Goal: Task Accomplishment & Management: Manage account settings

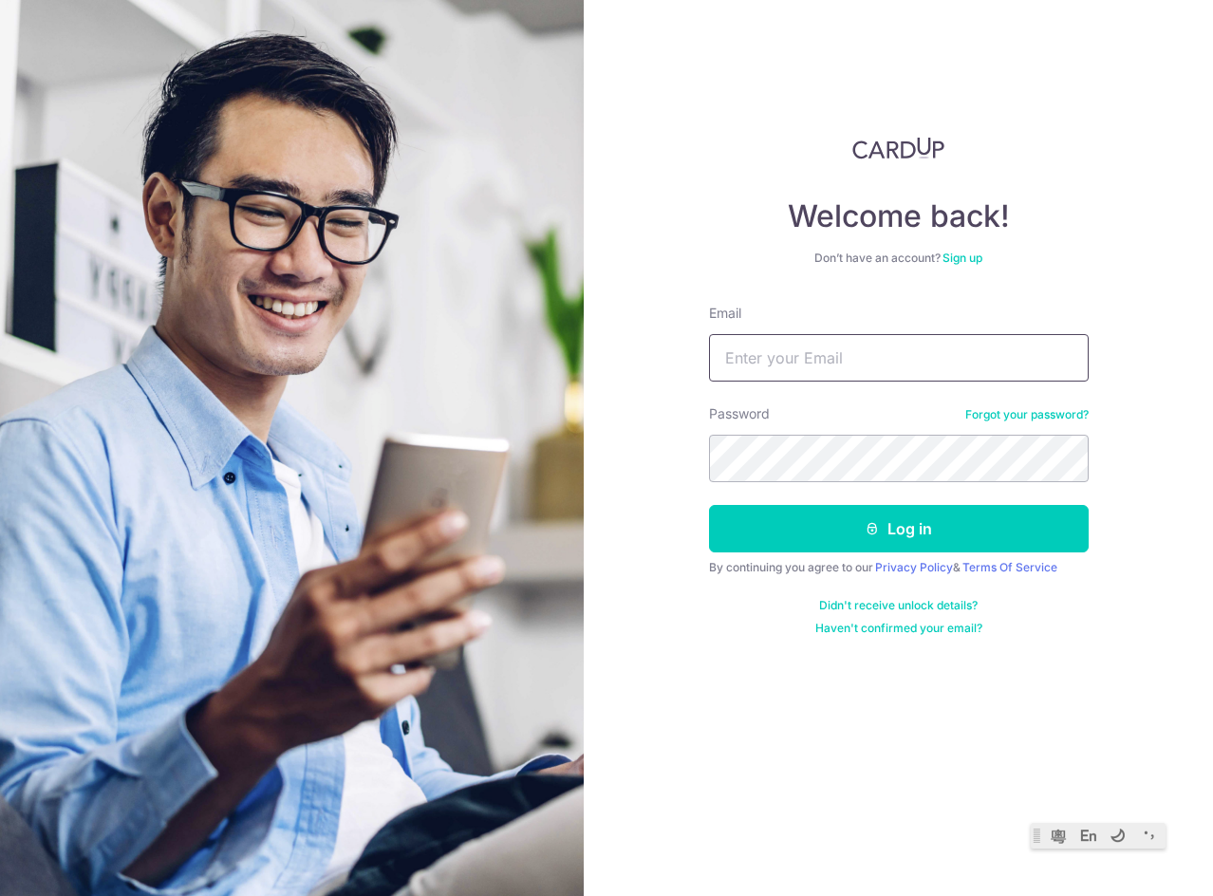
type input "[EMAIL_ADDRESS][DOMAIN_NAME]"
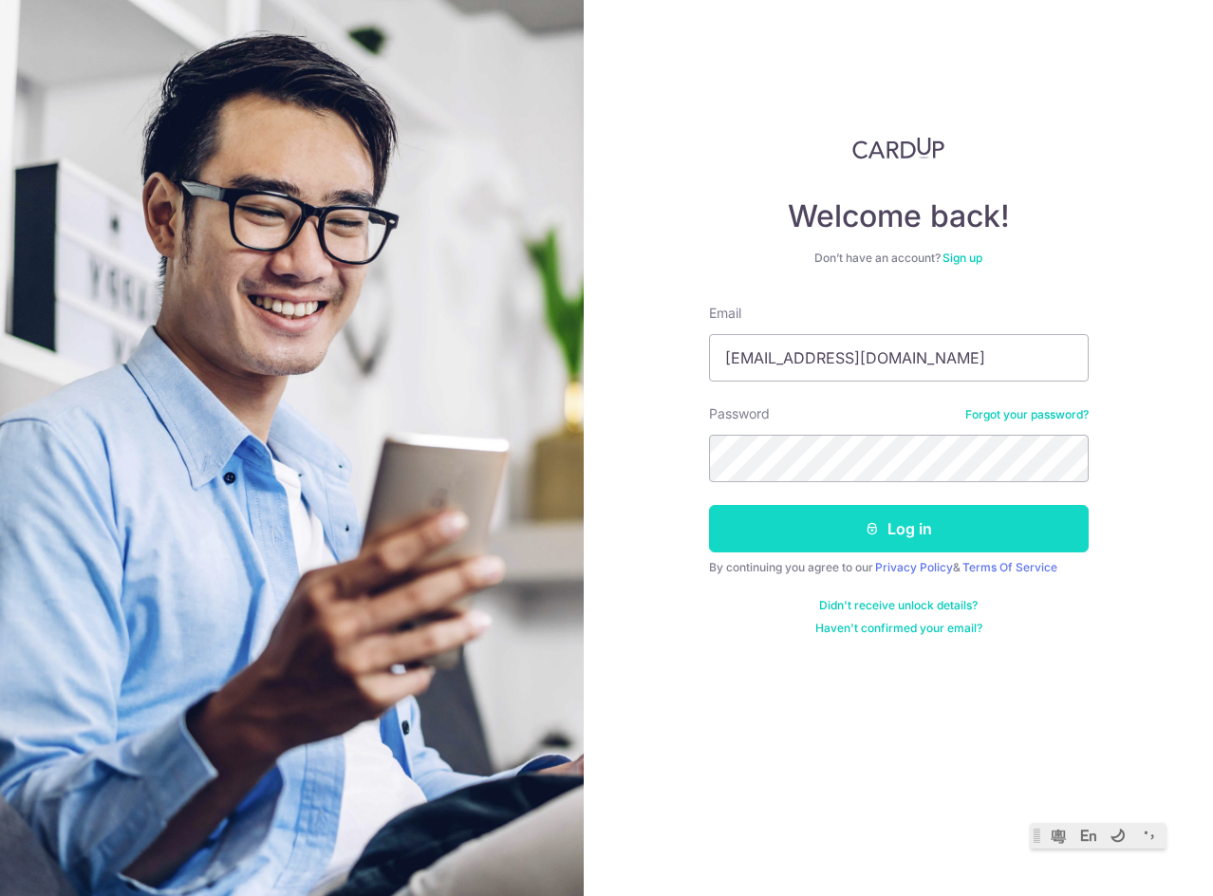
click at [857, 530] on button "Log in" at bounding box center [899, 528] width 380 height 47
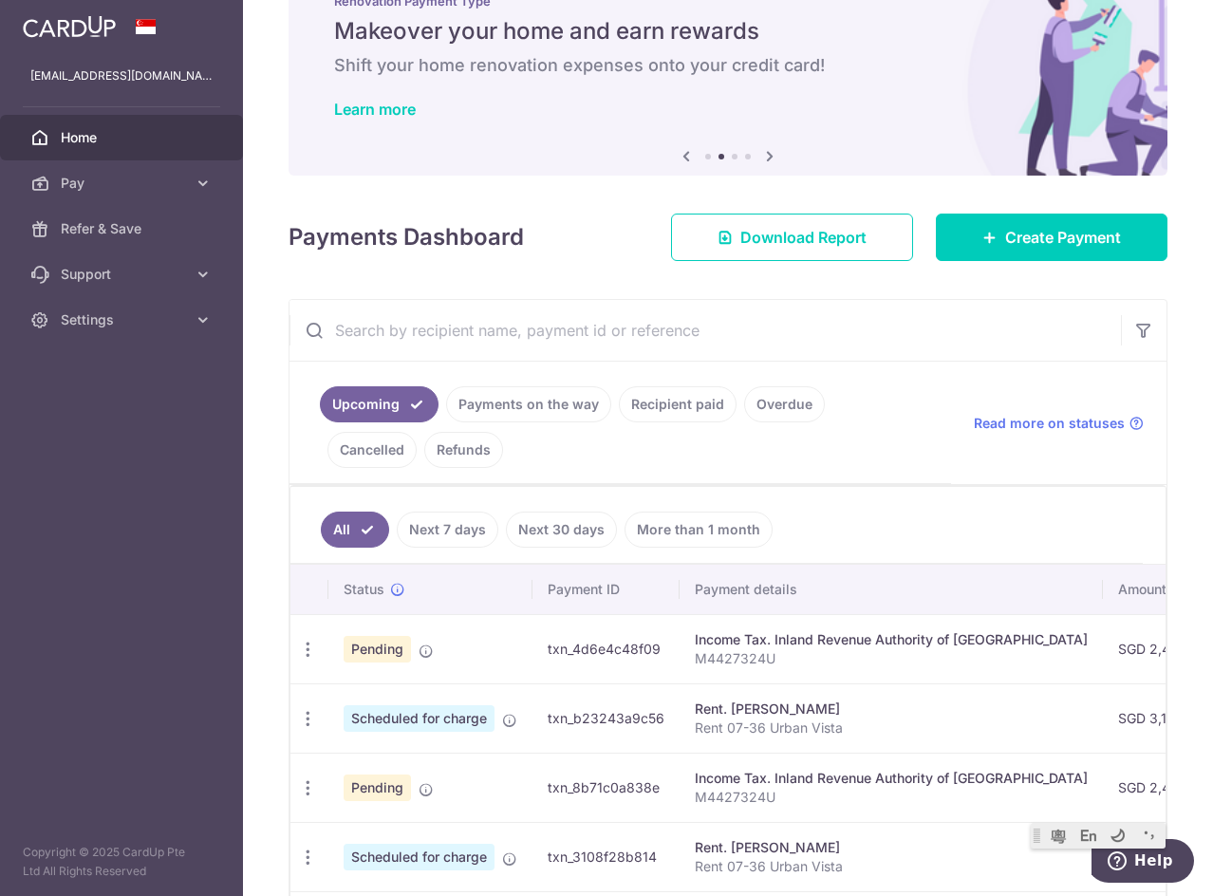
scroll to position [159, 0]
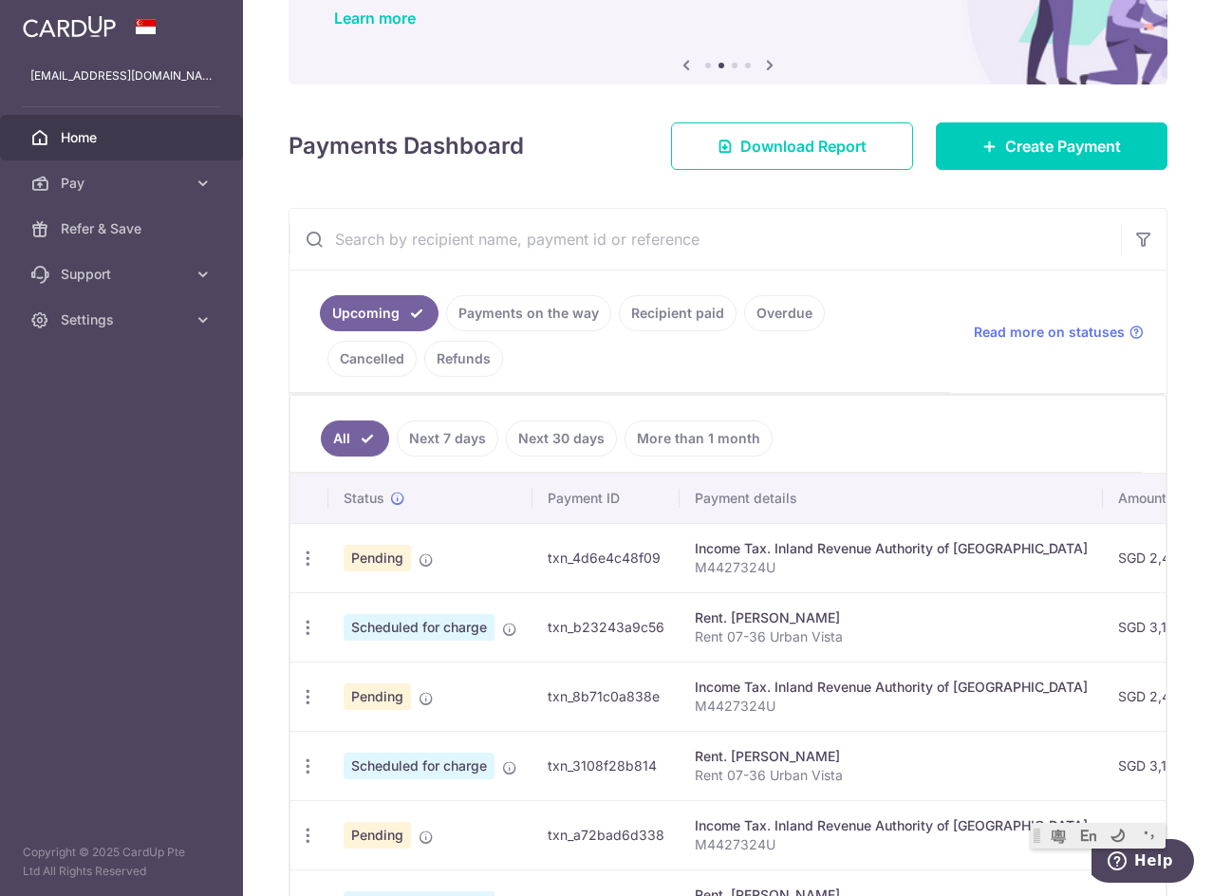
click at [611, 551] on td "txn_4d6e4c48f09" at bounding box center [606, 557] width 147 height 69
click at [195, 276] on link "Support" at bounding box center [121, 275] width 243 height 46
click at [131, 365] on span "Contact Us" at bounding box center [123, 365] width 125 height 19
click at [171, 185] on span "Pay" at bounding box center [123, 183] width 125 height 19
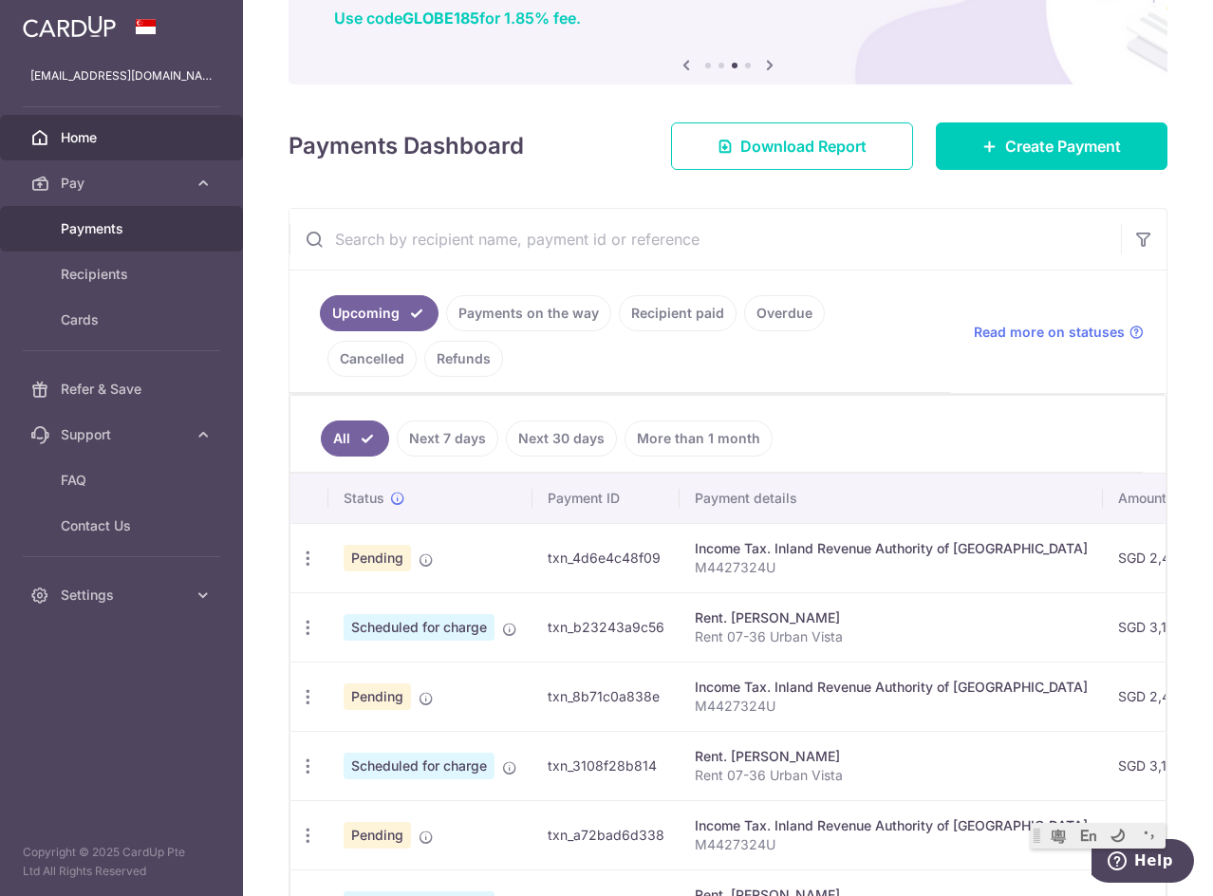
click at [122, 235] on span "Payments" at bounding box center [123, 228] width 125 height 19
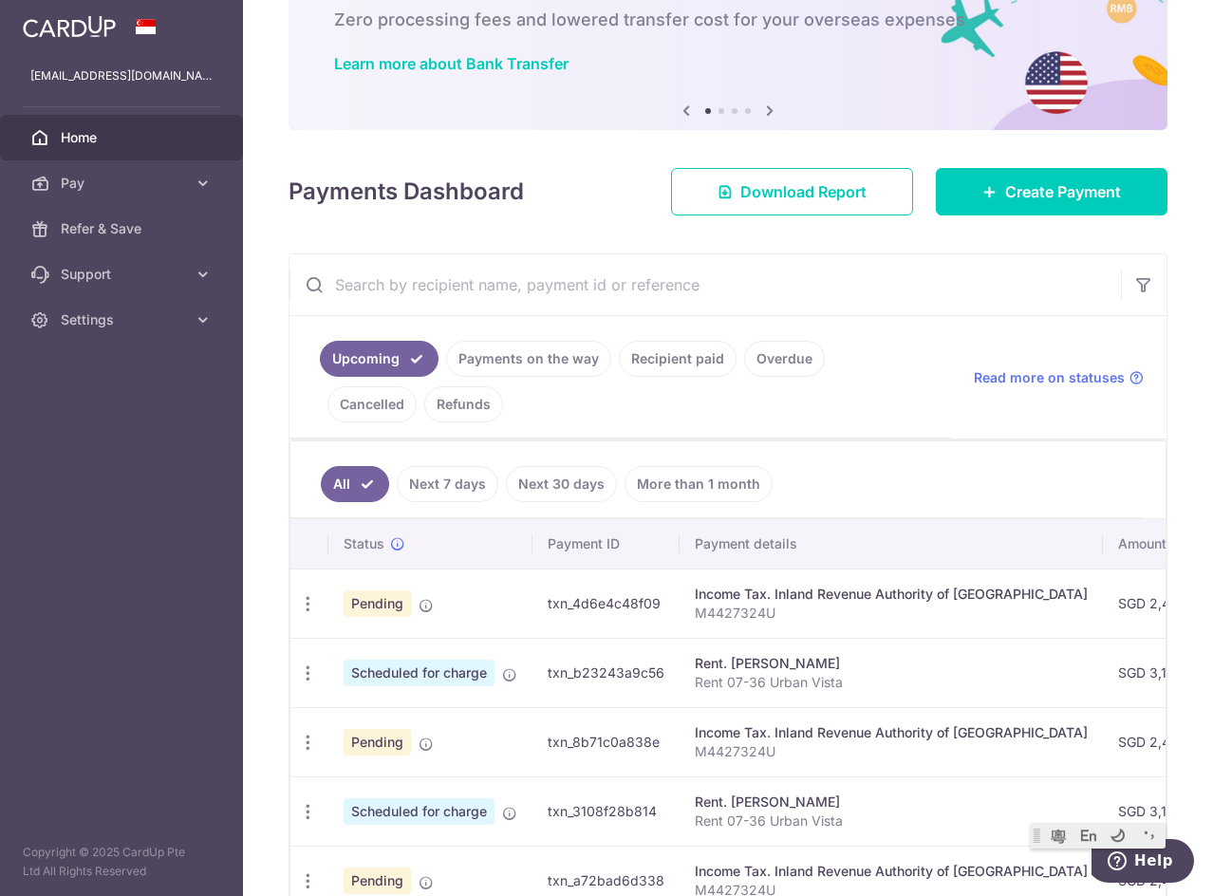
scroll to position [159, 0]
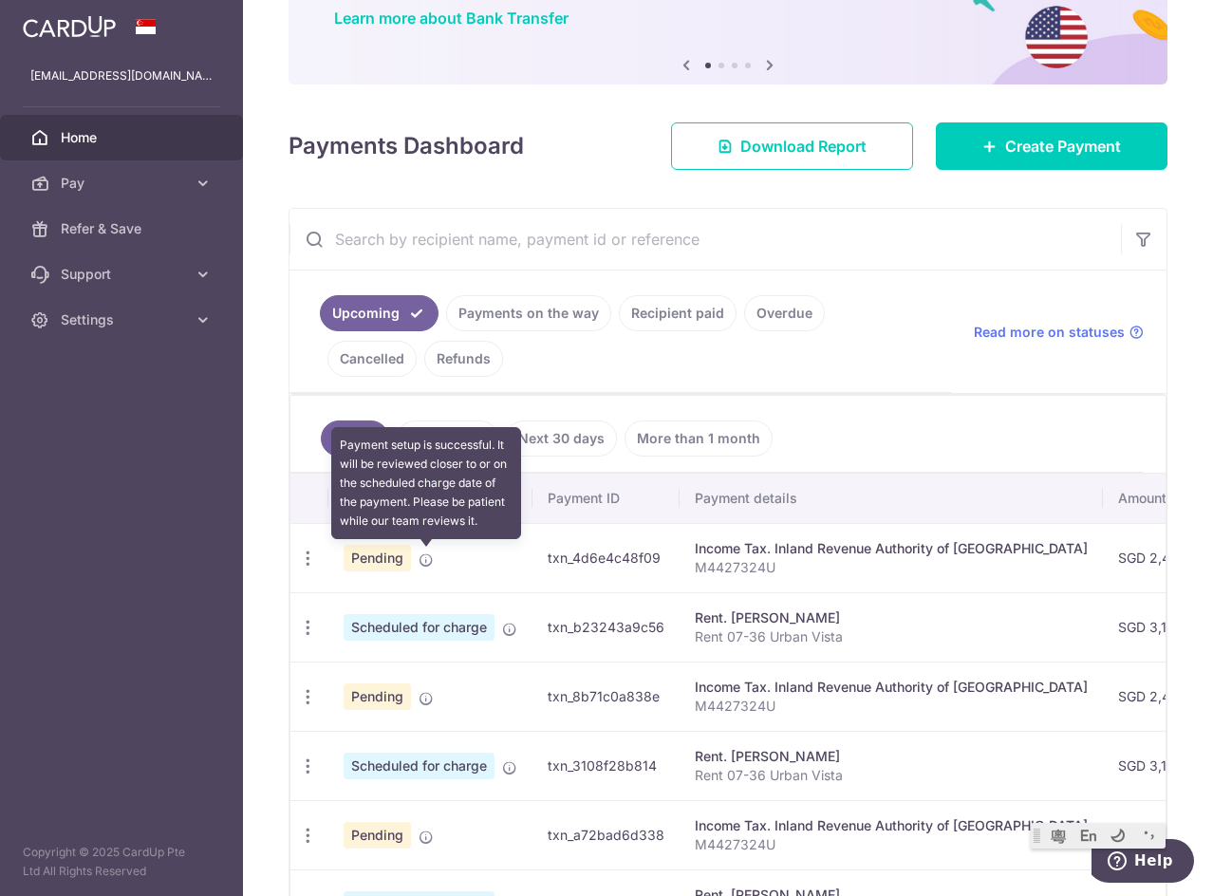
click at [431, 558] on icon at bounding box center [426, 560] width 15 height 15
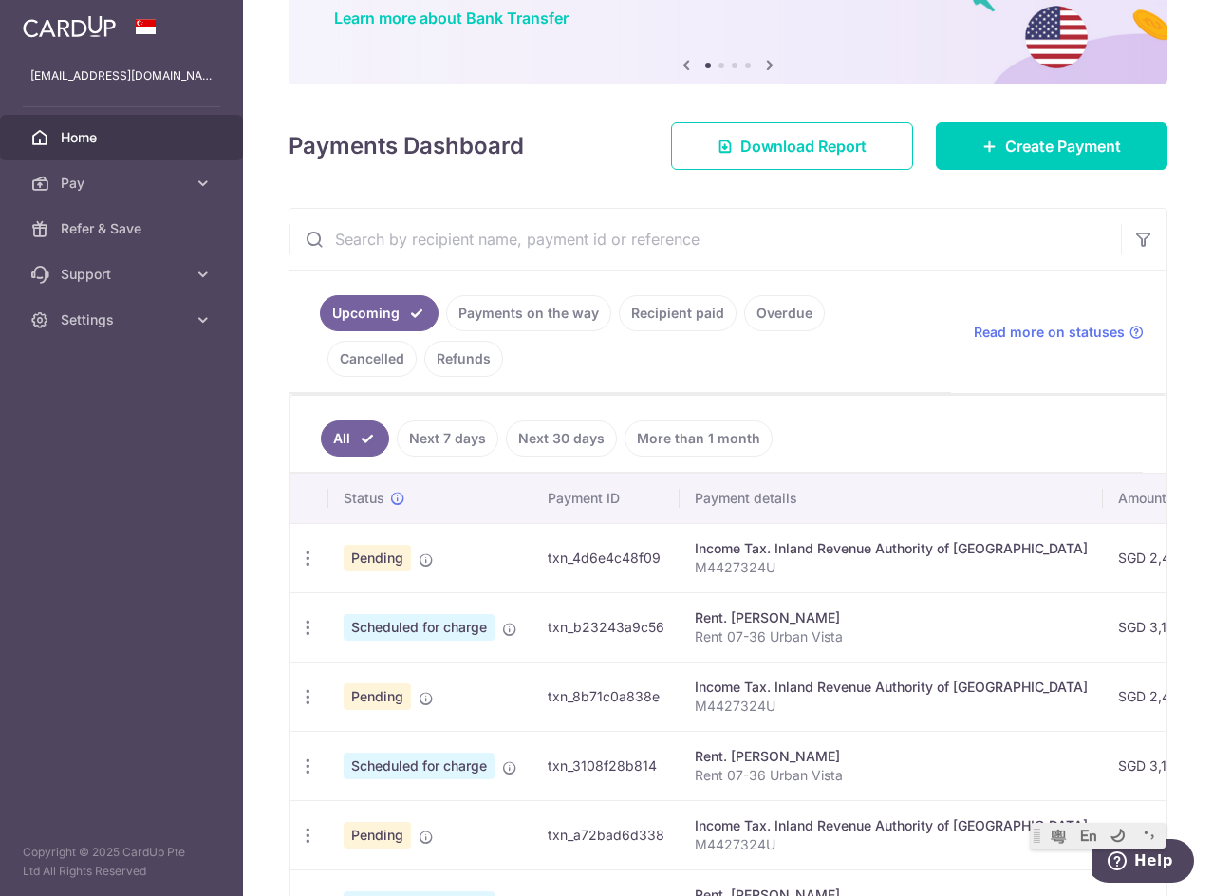
click at [631, 555] on td "txn_4d6e4c48f09" at bounding box center [606, 557] width 147 height 69
click at [743, 550] on div "Income Tax. Inland Revenue Authority of [GEOGRAPHIC_DATA]" at bounding box center [891, 548] width 393 height 19
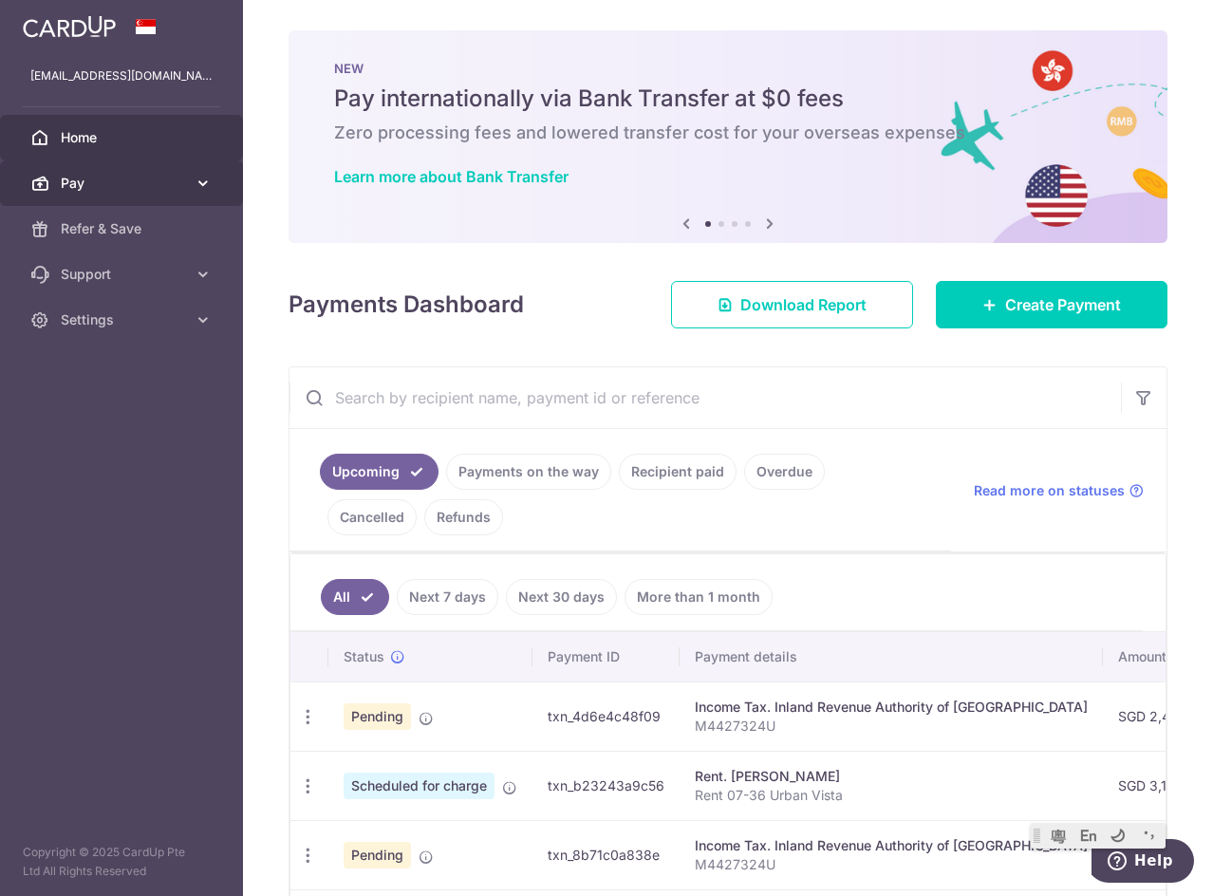
click at [139, 180] on span "Pay" at bounding box center [123, 183] width 125 height 19
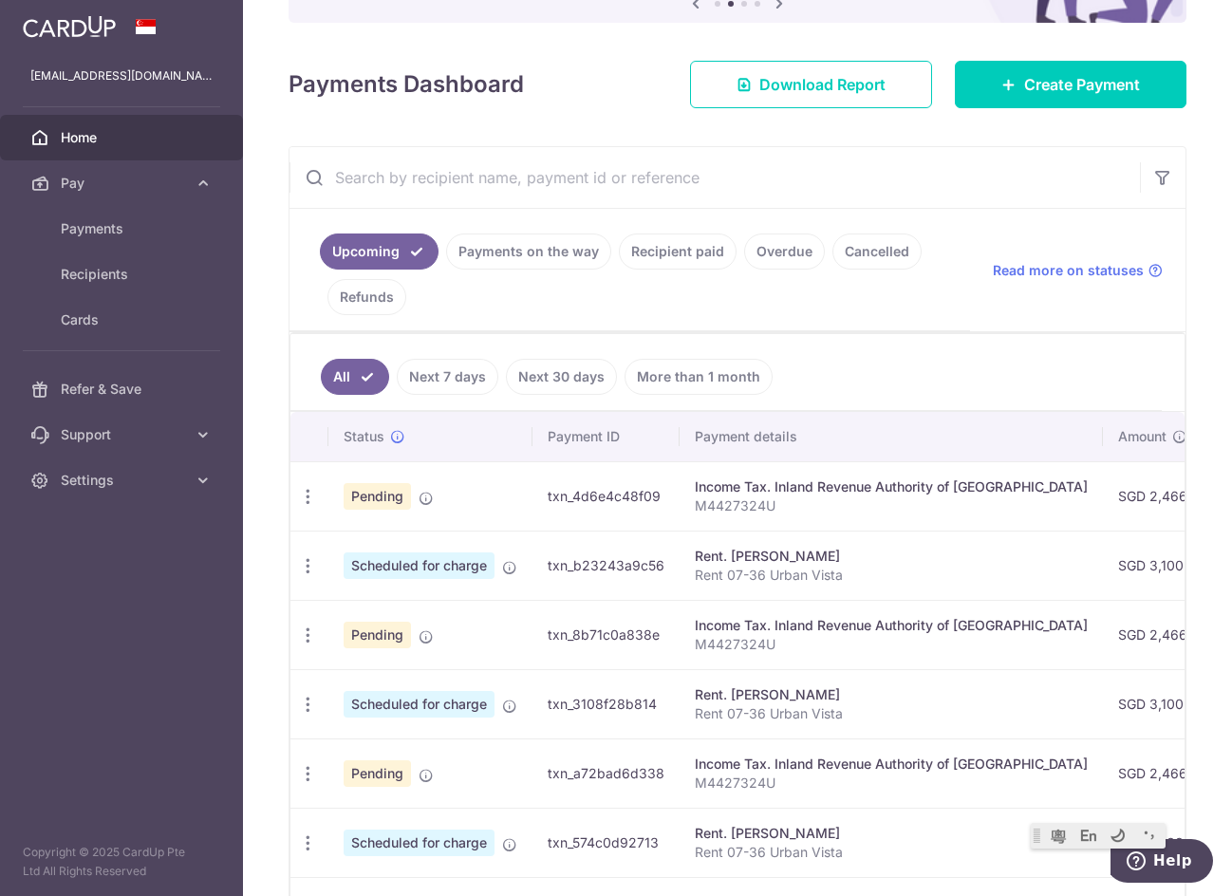
scroll to position [316, 0]
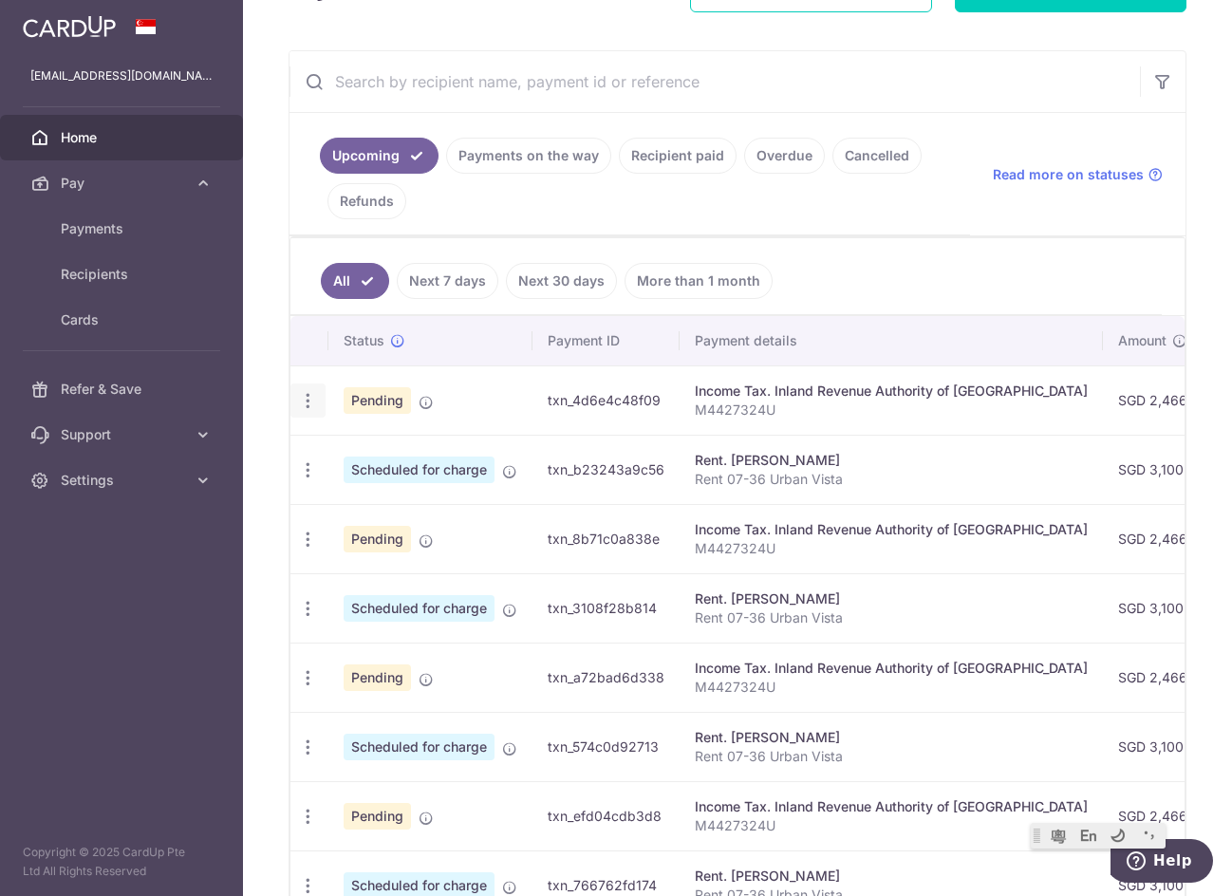
click at [310, 396] on icon "button" at bounding box center [308, 401] width 20 height 20
click at [414, 463] on span "Update payment" at bounding box center [409, 453] width 129 height 23
radio input "true"
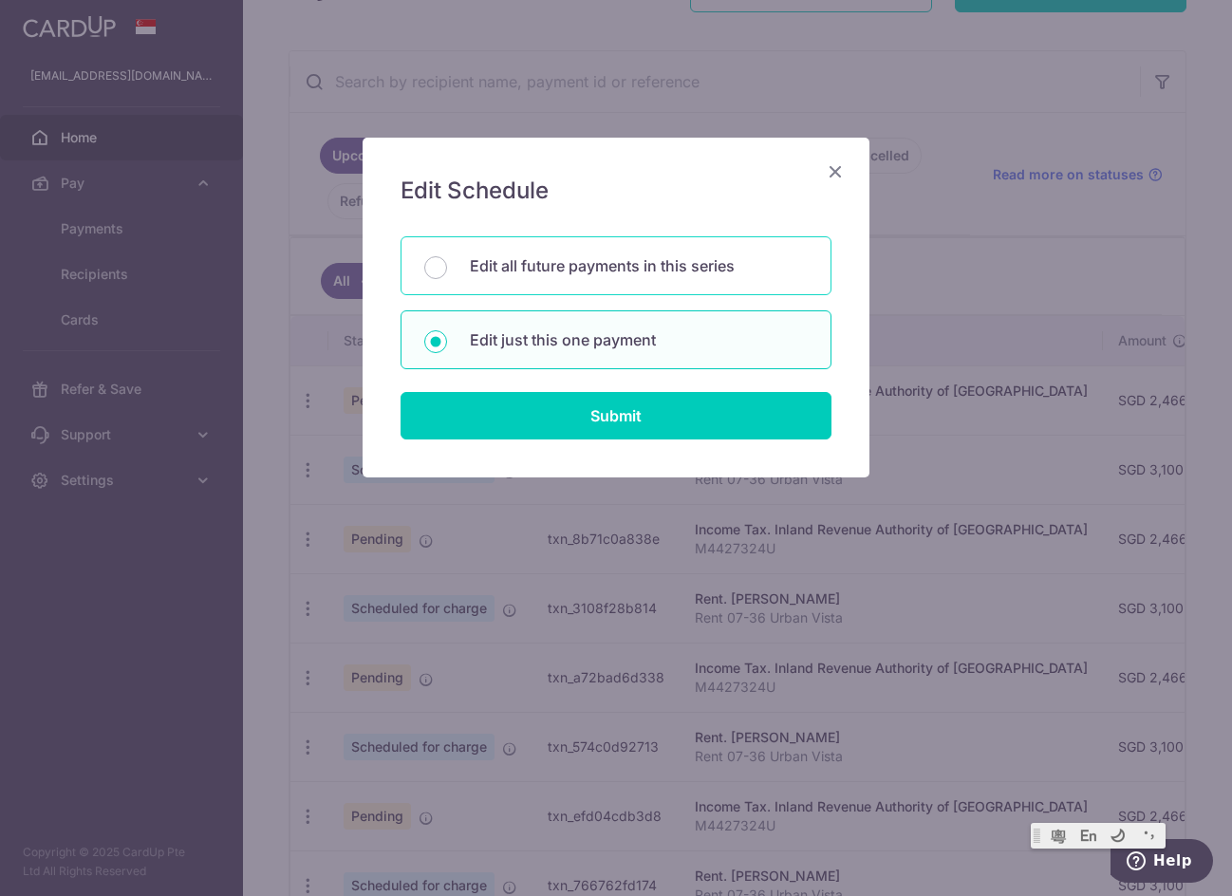
click at [650, 260] on p "Edit all future payments in this series" at bounding box center [639, 265] width 338 height 23
click at [447, 260] on input "Edit all future payments in this series" at bounding box center [435, 267] width 23 height 23
radio input "true"
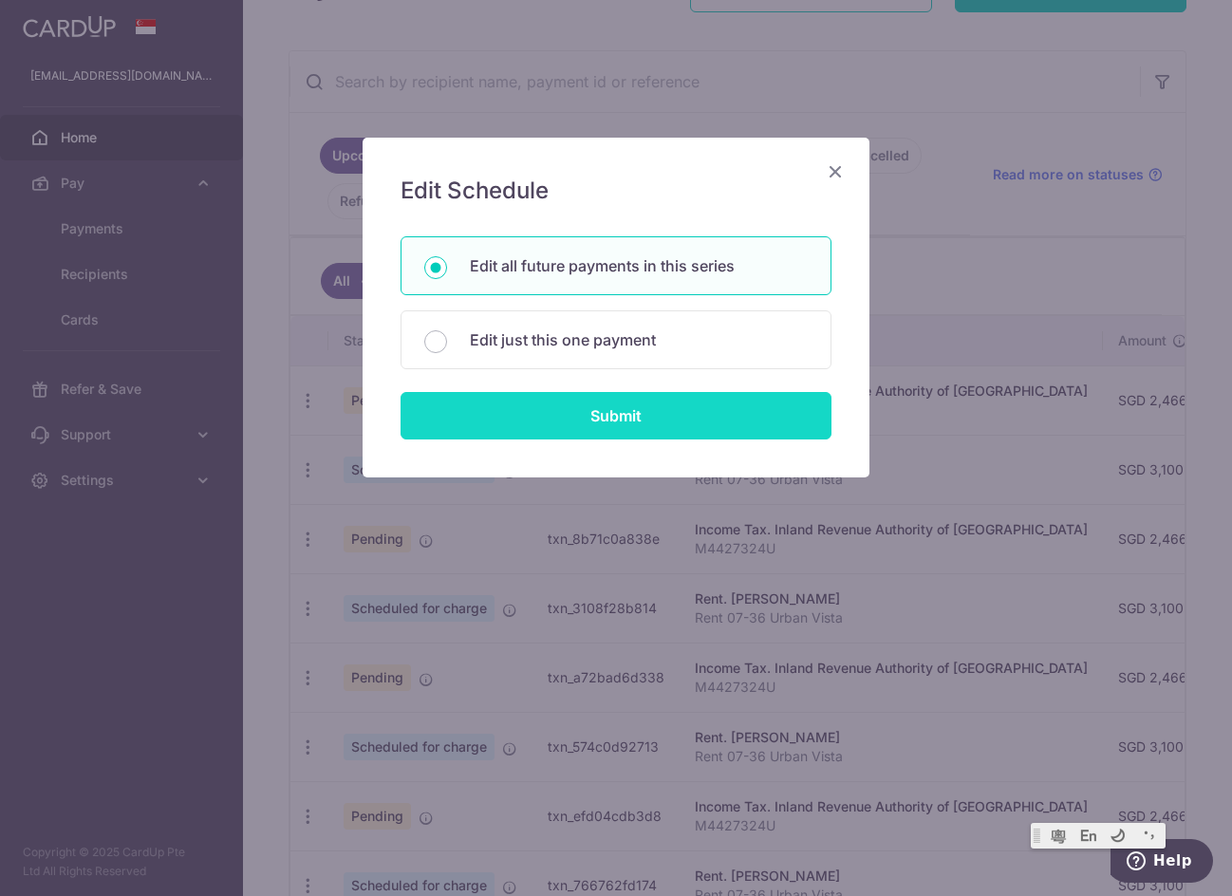
click at [661, 428] on input "Submit" at bounding box center [616, 415] width 431 height 47
radio input "true"
type input "2,466.48"
type input "M4427324U"
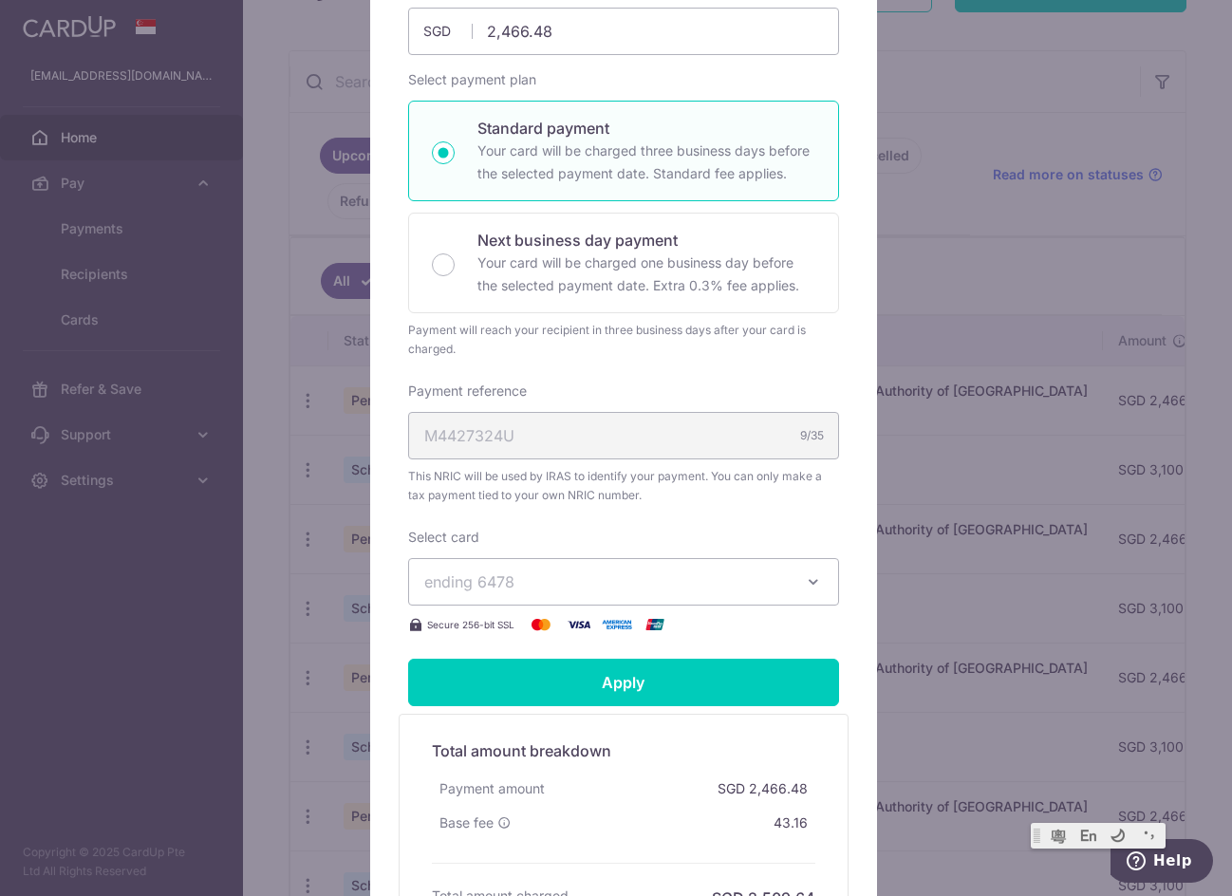
click at [727, 436] on div "M4427324U 9/35" at bounding box center [623, 435] width 431 height 47
drag, startPoint x: 607, startPoint y: 439, endPoint x: 581, endPoint y: 440, distance: 25.7
click at [600, 440] on div "M4427324U 9/35" at bounding box center [623, 435] width 431 height 47
click at [557, 440] on div "M4427324U 9/35" at bounding box center [623, 435] width 431 height 47
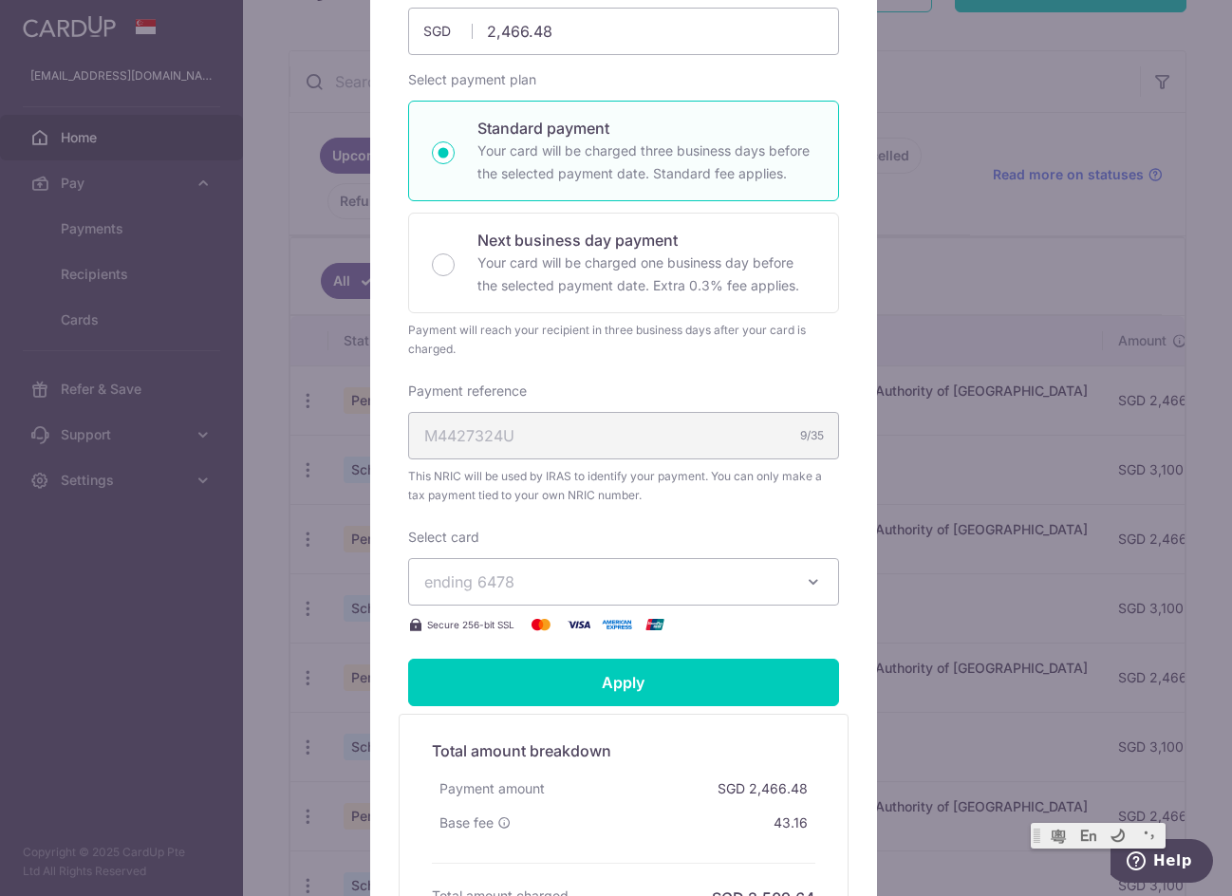
click at [557, 440] on div "M4427324U 9/35" at bounding box center [623, 435] width 431 height 47
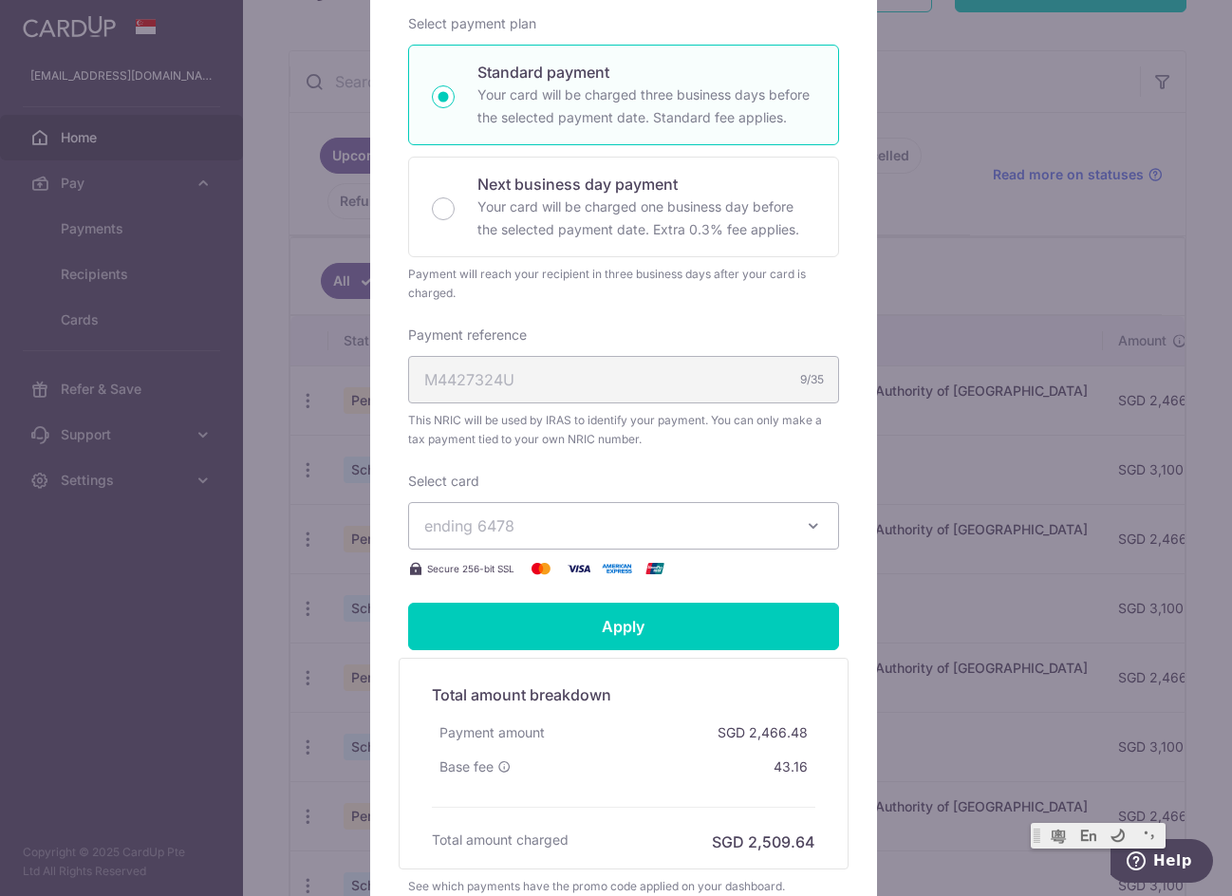
scroll to position [232, 0]
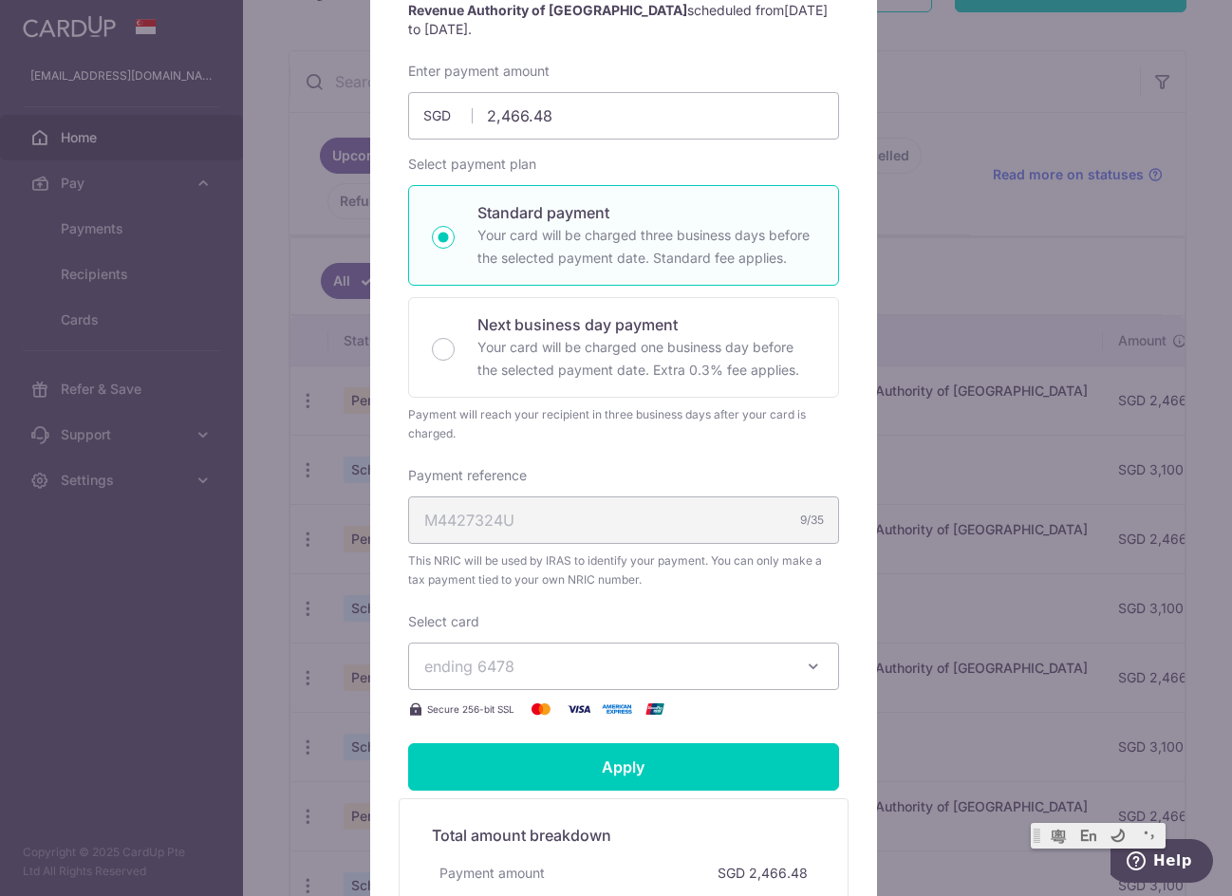
drag, startPoint x: 567, startPoint y: 517, endPoint x: 553, endPoint y: 517, distance: 14.3
click at [565, 517] on div "M4427324U 9/35" at bounding box center [623, 520] width 431 height 47
click at [463, 516] on div "M4427324U 9/35" at bounding box center [623, 520] width 431 height 47
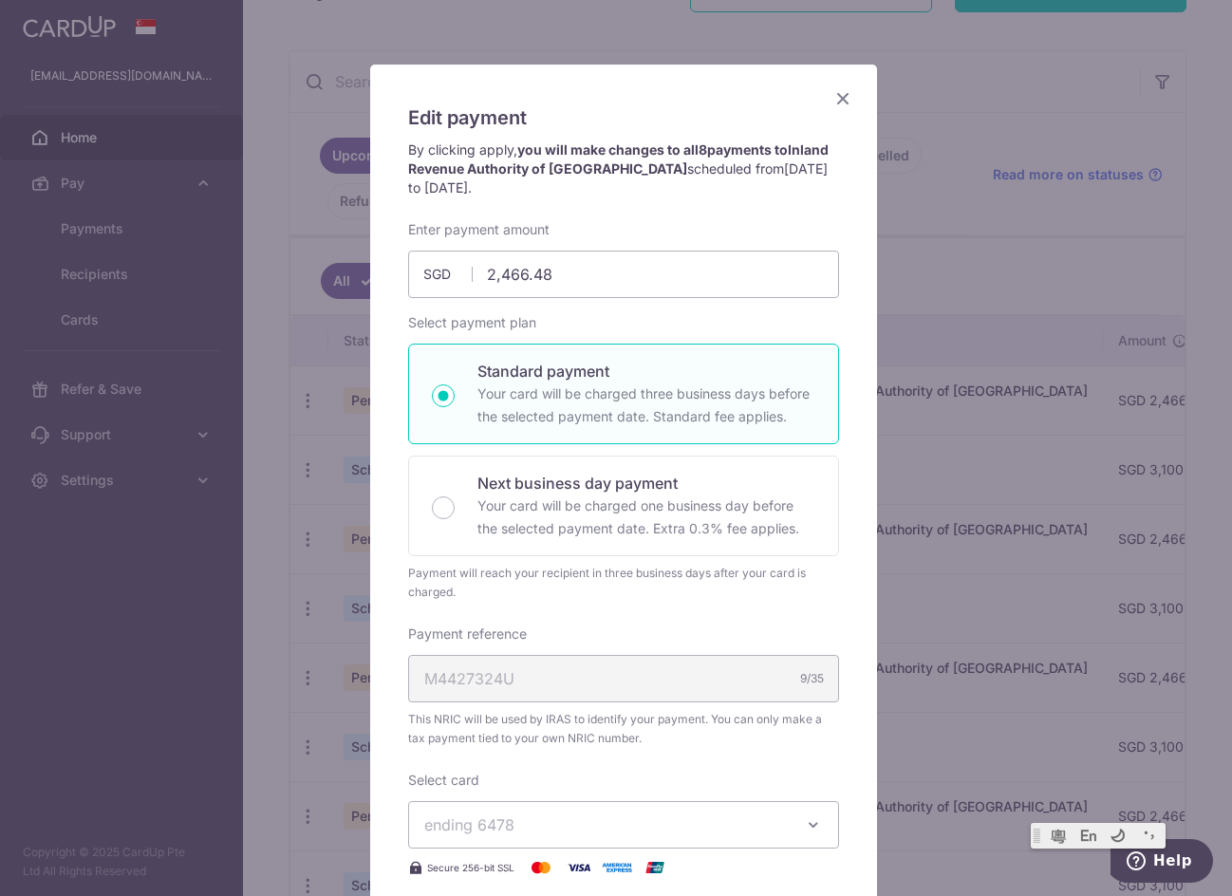
scroll to position [0, 0]
click at [706, 693] on div "M4427324U 9/35" at bounding box center [623, 678] width 431 height 47
drag, startPoint x: 506, startPoint y: 665, endPoint x: 488, endPoint y: 679, distance: 23.0
click at [503, 668] on div "M4427324U 9/35" at bounding box center [623, 678] width 431 height 47
click at [488, 679] on div "M4427324U 9/35" at bounding box center [623, 678] width 431 height 47
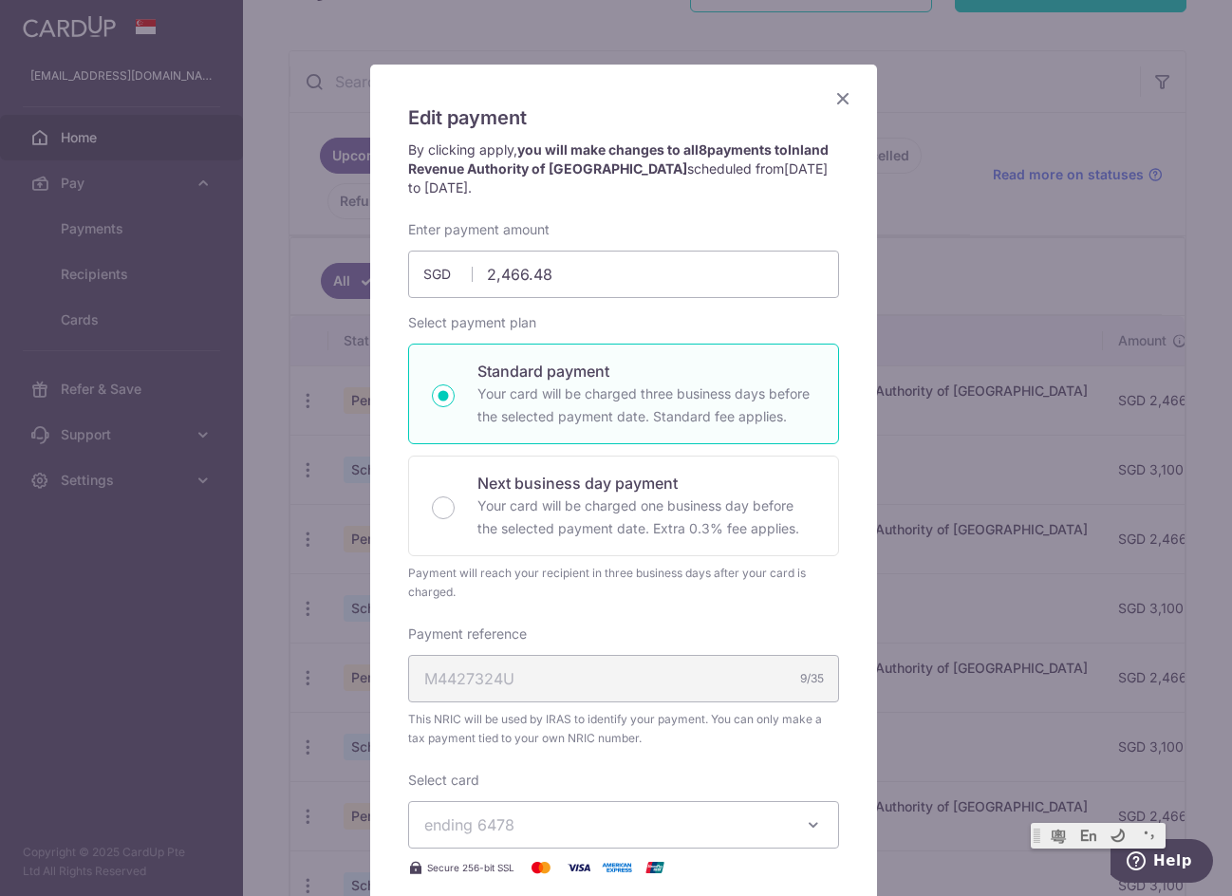
click at [489, 682] on div "M4427324U 9/35" at bounding box center [623, 678] width 431 height 47
click at [497, 686] on div "M4427324U 9/35" at bounding box center [623, 678] width 431 height 47
click at [519, 669] on div "M4427324U 9/35" at bounding box center [623, 678] width 431 height 47
click at [521, 662] on div "M4427324U 9/35" at bounding box center [623, 678] width 431 height 47
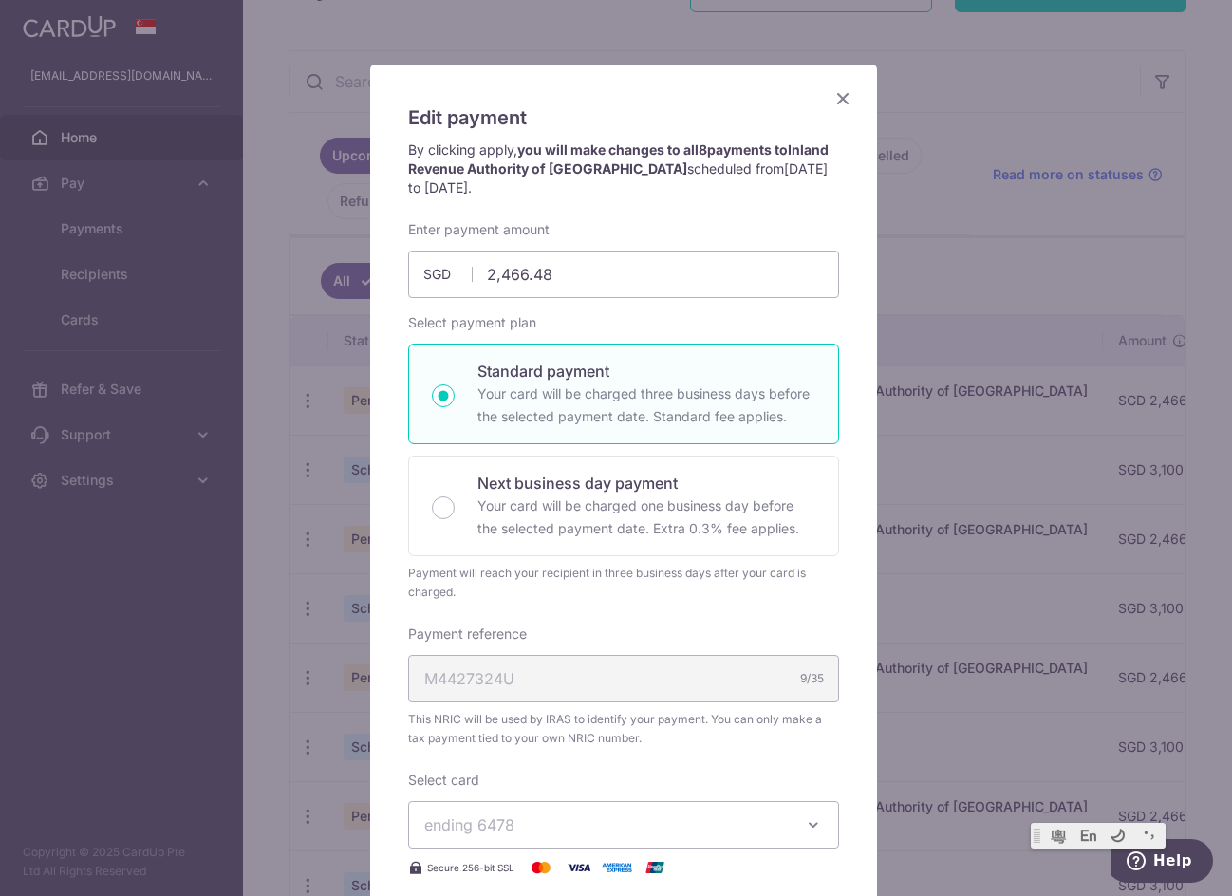
click at [832, 102] on icon "Close" at bounding box center [843, 98] width 23 height 24
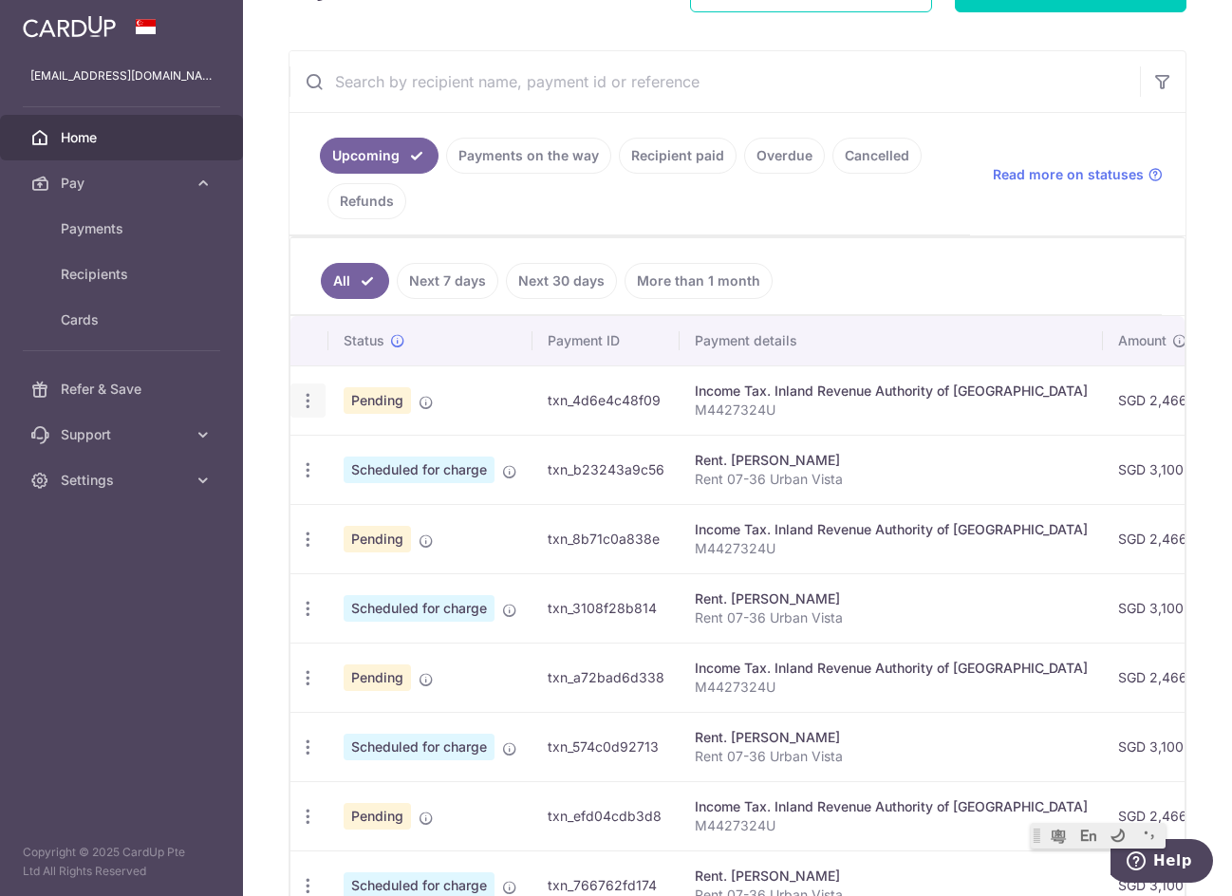
click at [308, 405] on icon "button" at bounding box center [308, 401] width 20 height 20
click at [875, 290] on ul "All Next 7 days Next 30 days More than 1 month" at bounding box center [727, 276] width 872 height 77
click at [299, 403] on icon "button" at bounding box center [308, 401] width 20 height 20
click at [404, 452] on span "Update payment" at bounding box center [409, 453] width 129 height 23
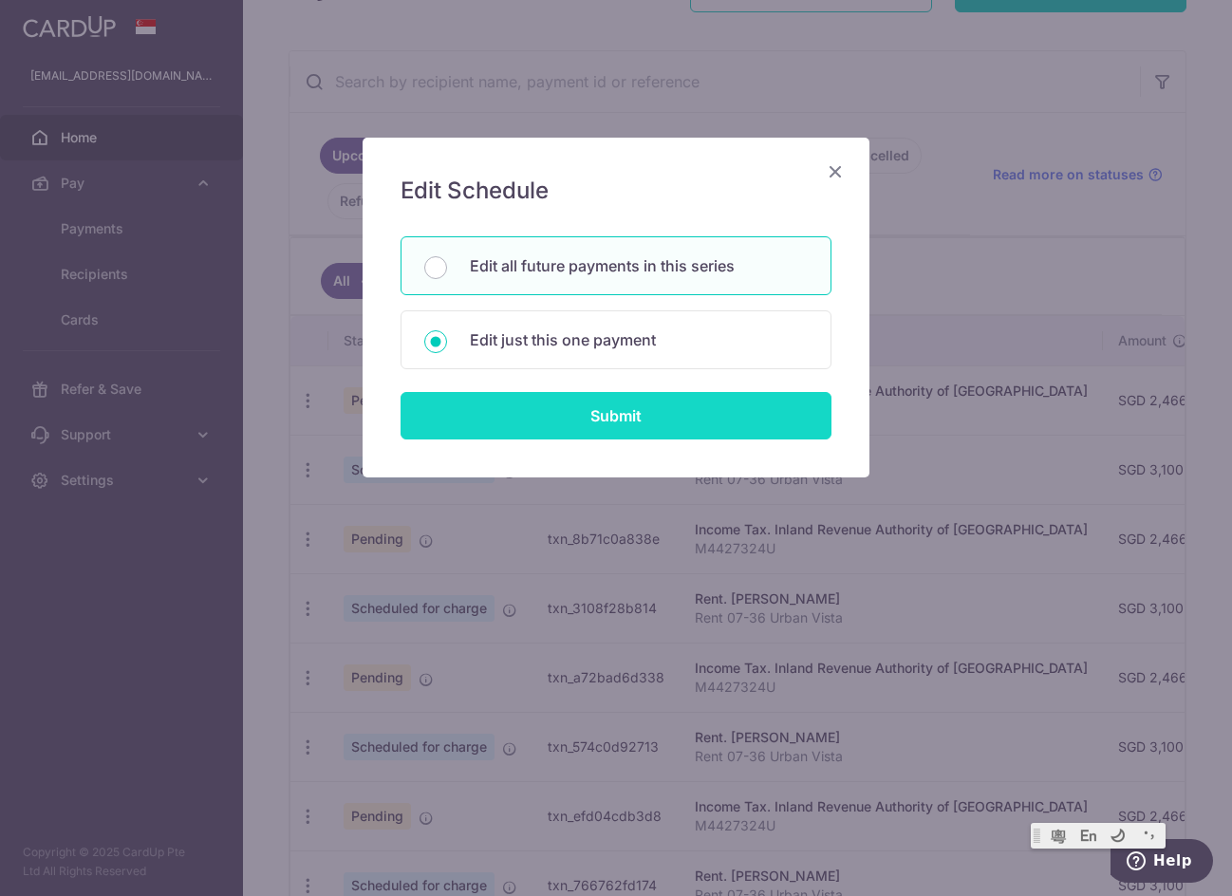
click at [620, 423] on input "Submit" at bounding box center [616, 415] width 431 height 47
radio input "true"
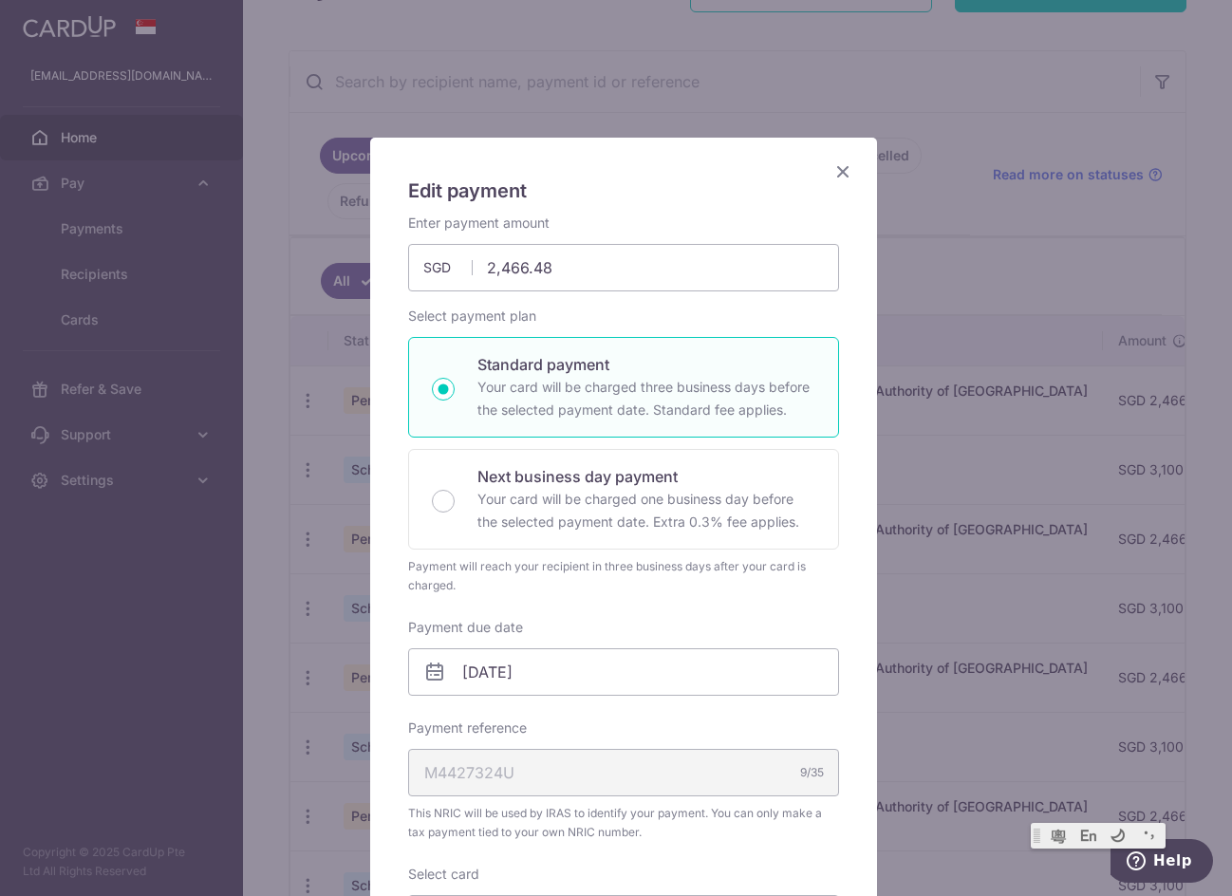
click at [551, 757] on div "M4427324U 9/35" at bounding box center [623, 772] width 431 height 47
click at [551, 758] on div "M4427324U 9/35" at bounding box center [623, 772] width 431 height 47
click at [491, 782] on div "M4427324U 9/35" at bounding box center [623, 772] width 431 height 47
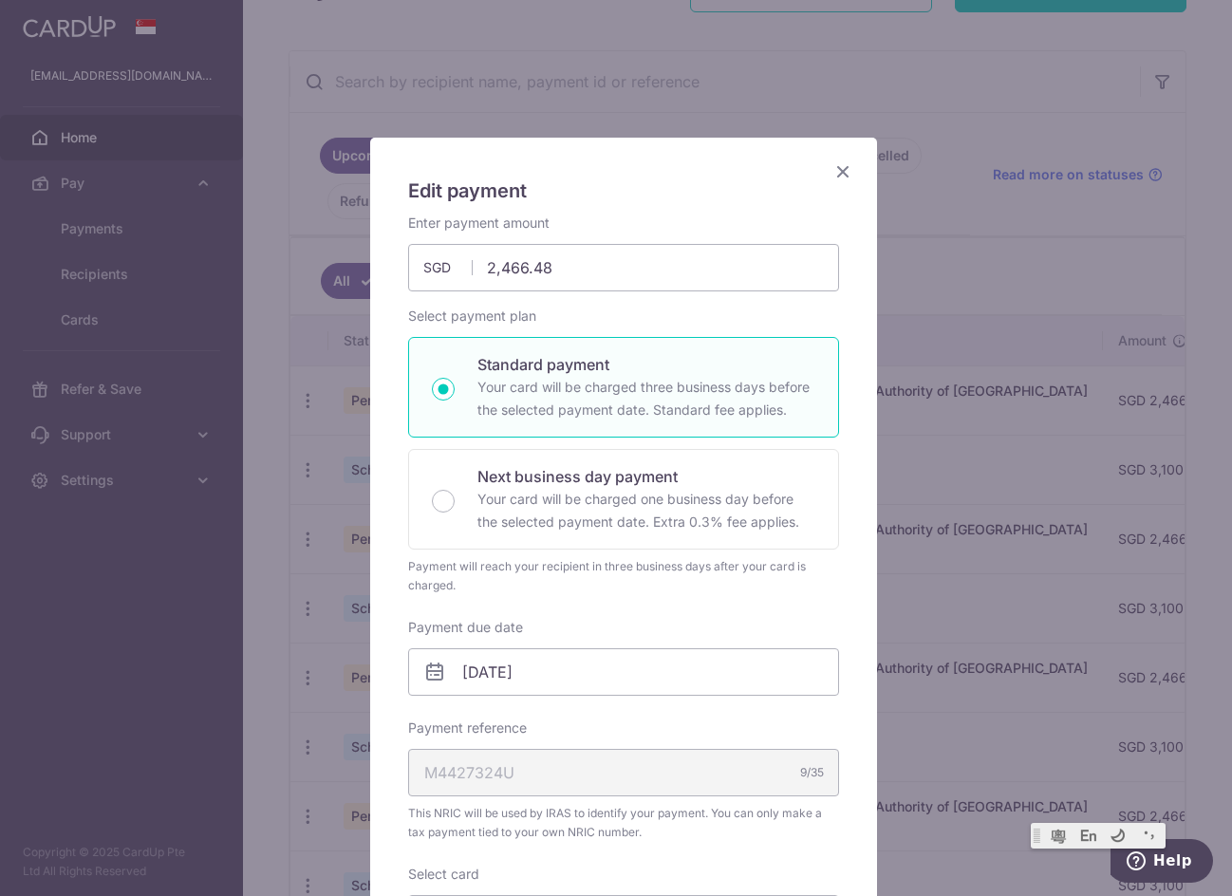
click at [480, 781] on div "M4427324U 9/35" at bounding box center [623, 772] width 431 height 47
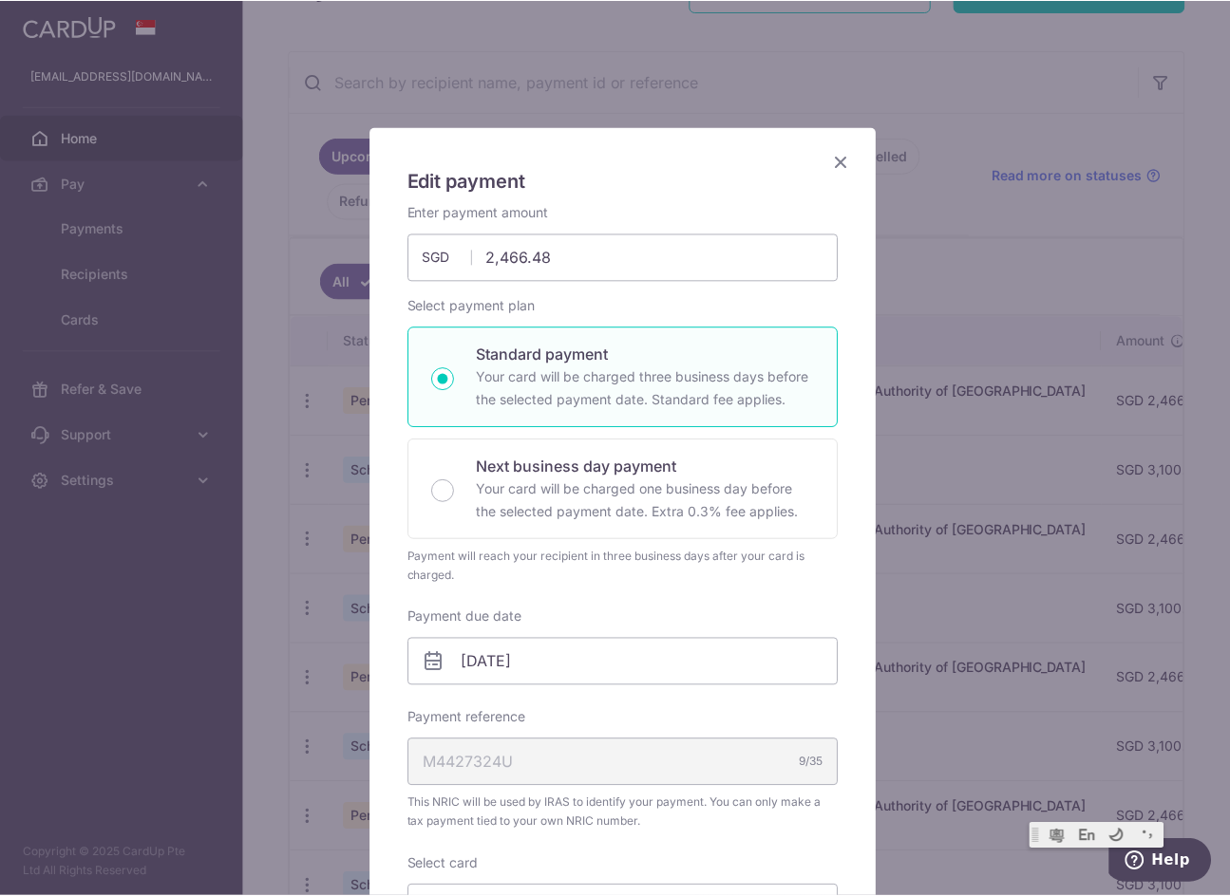
scroll to position [9, 0]
click at [843, 160] on icon "Close" at bounding box center [843, 162] width 23 height 24
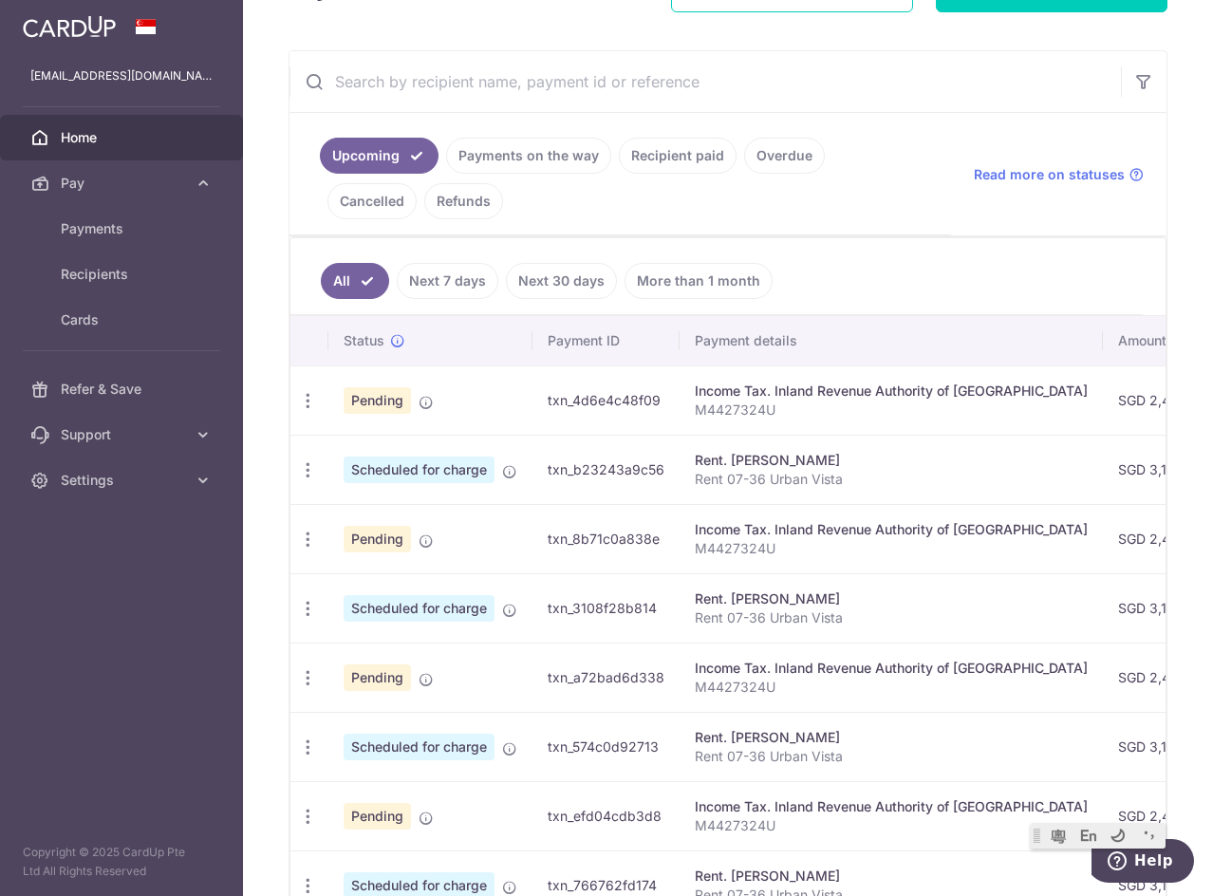
click at [1103, 325] on th "Amount" at bounding box center [1163, 340] width 121 height 49
drag, startPoint x: 1058, startPoint y: 293, endPoint x: 1117, endPoint y: 470, distance: 186.2
click at [1117, 470] on div "All Next 7 days Next 30 days More than 1 month Status Payment ID Payment detail…" at bounding box center [728, 671] width 877 height 871
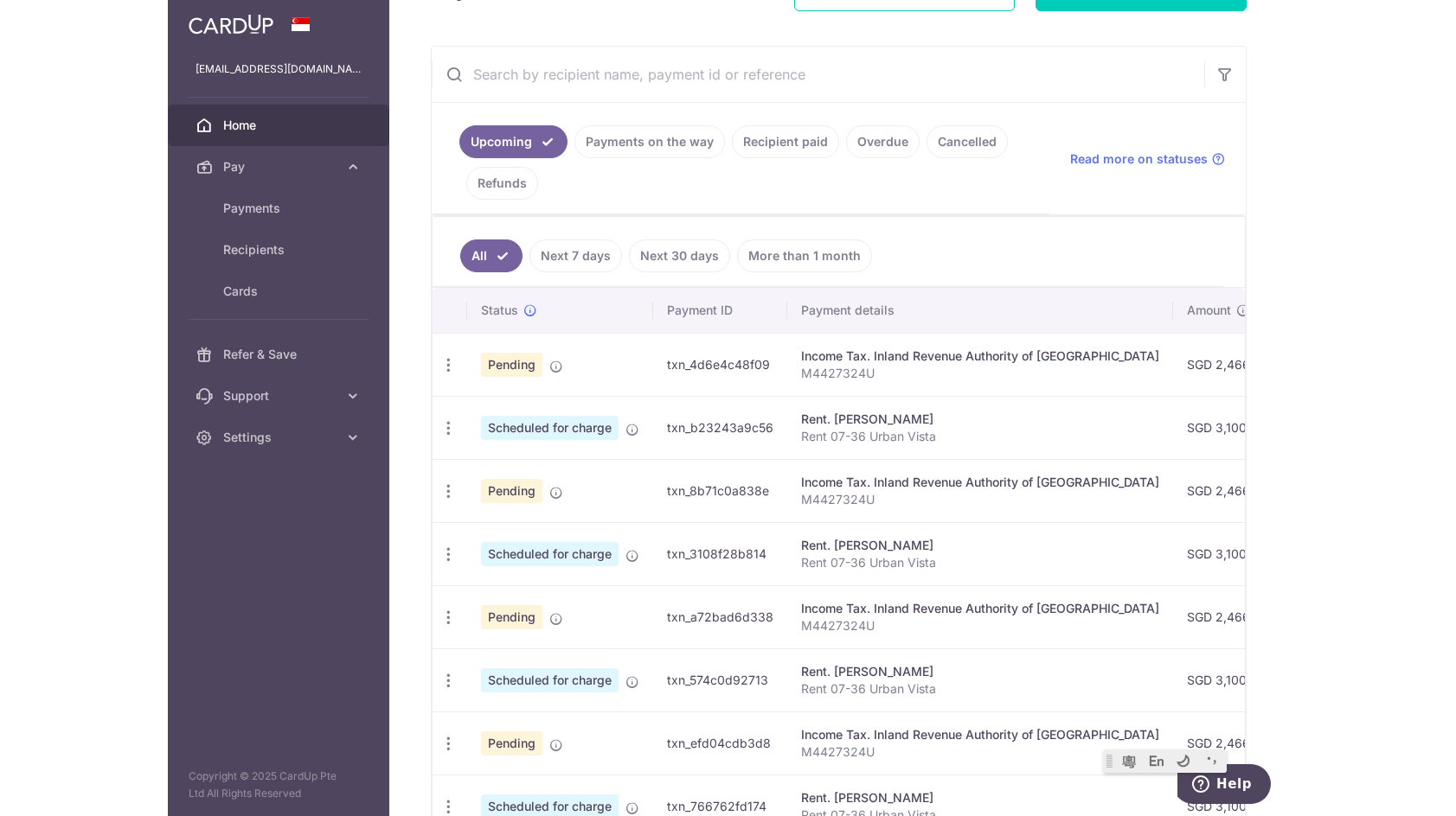
scroll to position [0, 0]
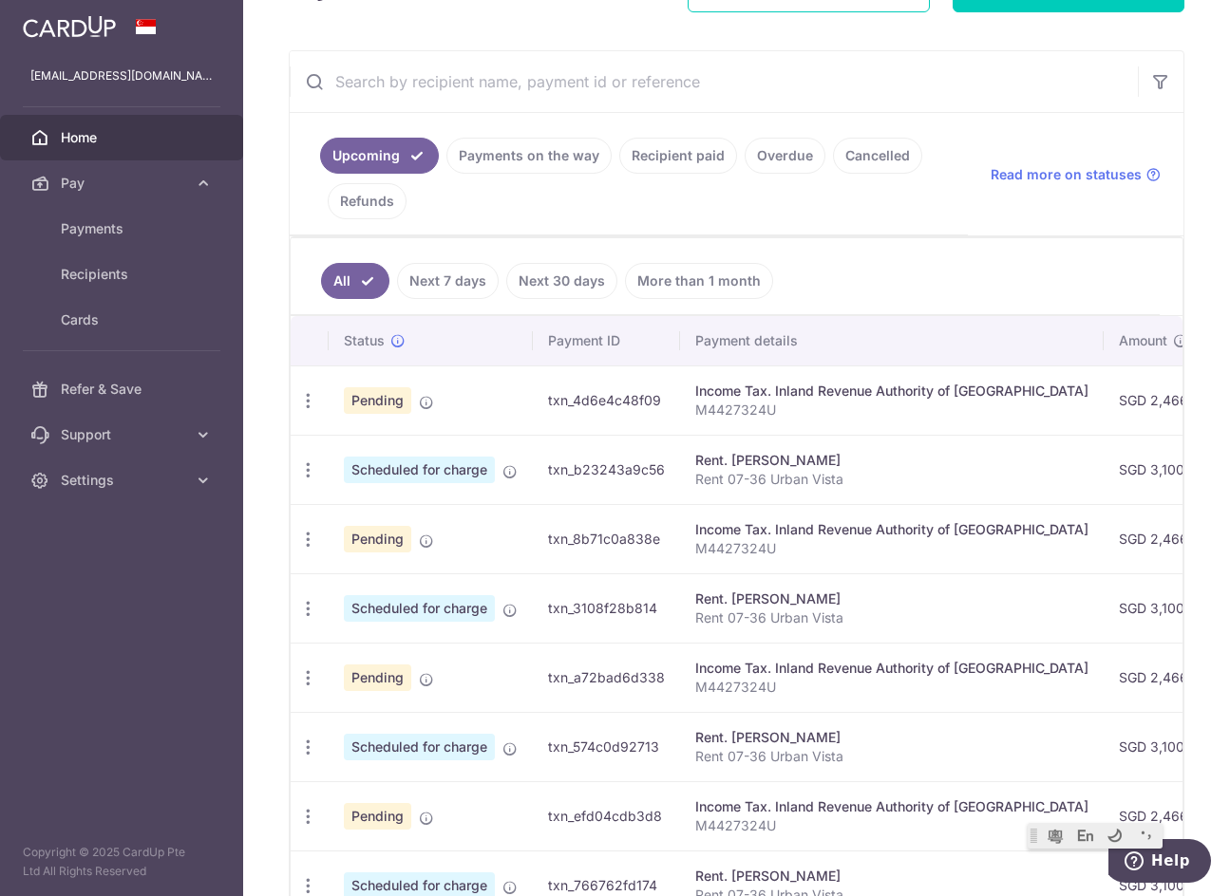
drag, startPoint x: 787, startPoint y: 285, endPoint x: 822, endPoint y: 340, distance: 65.3
click at [788, 284] on ul "All Next 7 days Next 30 days More than 1 month" at bounding box center [725, 276] width 869 height 77
click at [822, 346] on th "Payment details" at bounding box center [891, 340] width 423 height 49
click at [798, 350] on th "Payment details" at bounding box center [891, 340] width 423 height 49
drag, startPoint x: 777, startPoint y: 344, endPoint x: 697, endPoint y: 351, distance: 80.1
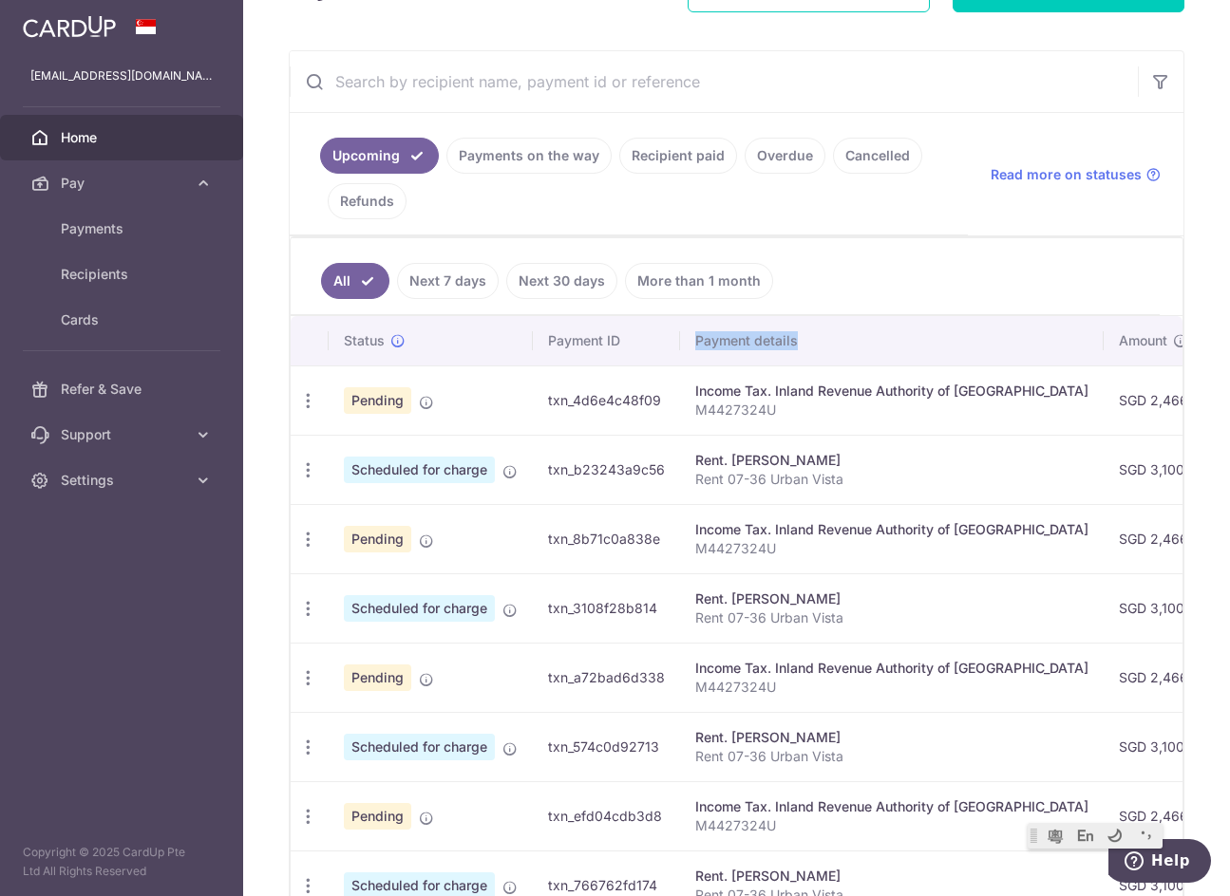
click at [696, 351] on th "Payment details" at bounding box center [891, 340] width 423 height 49
copy th "Payment details"
